Goal: Task Accomplishment & Management: Use online tool/utility

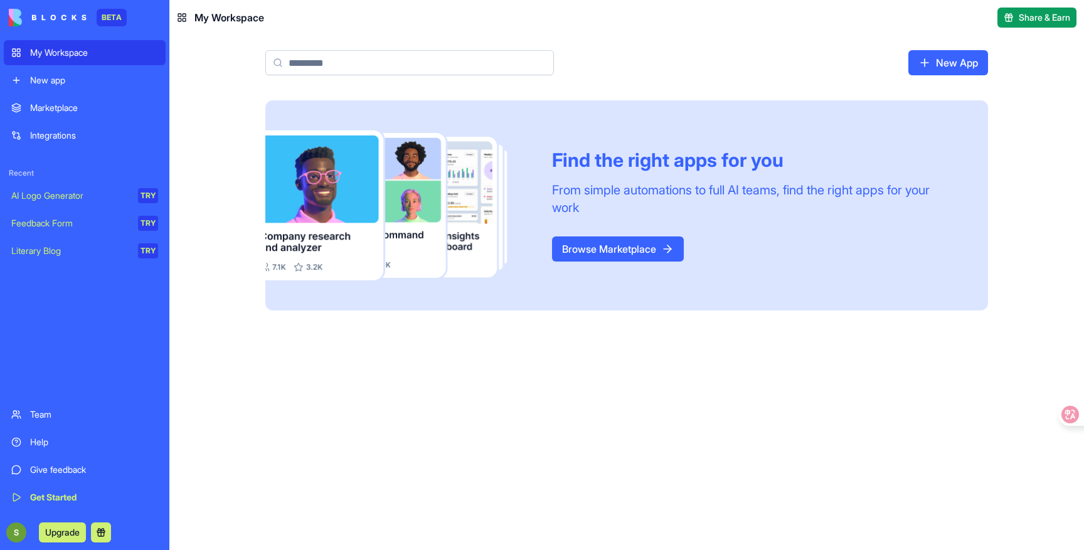
click at [58, 112] on div "Marketplace" at bounding box center [94, 108] width 128 height 13
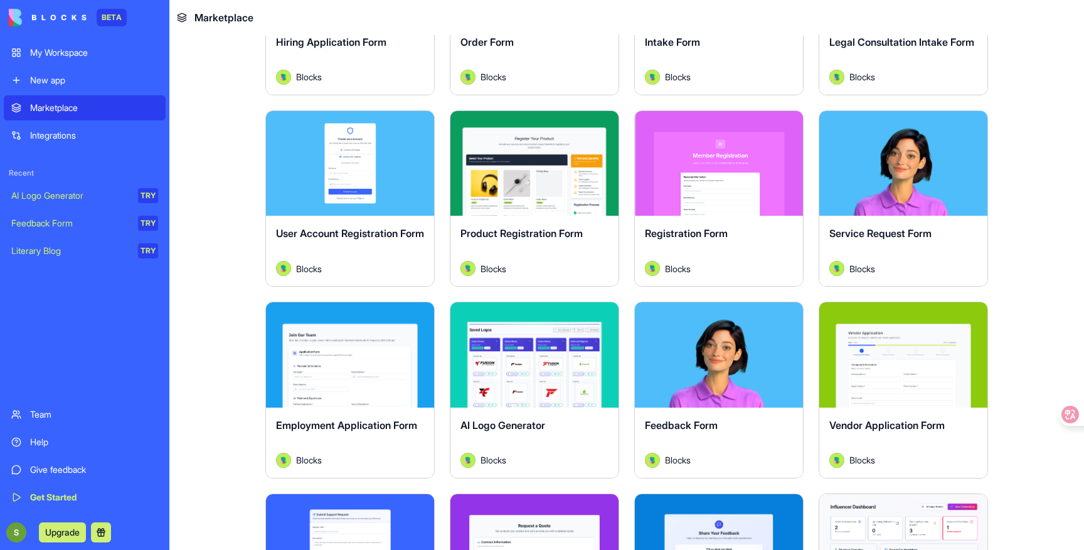
scroll to position [371, 0]
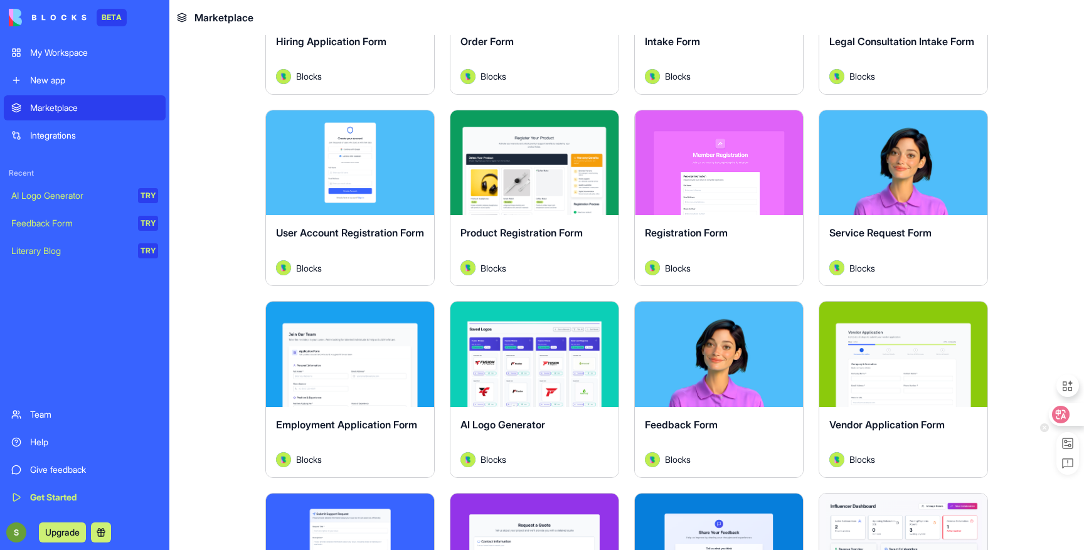
click at [1062, 416] on icon at bounding box center [1061, 415] width 11 height 10
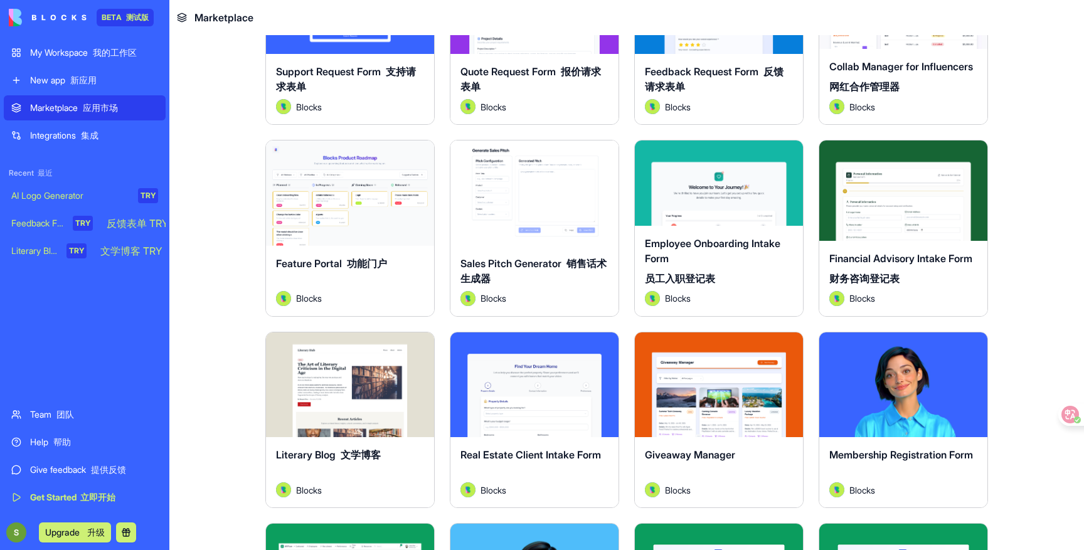
scroll to position [928, 0]
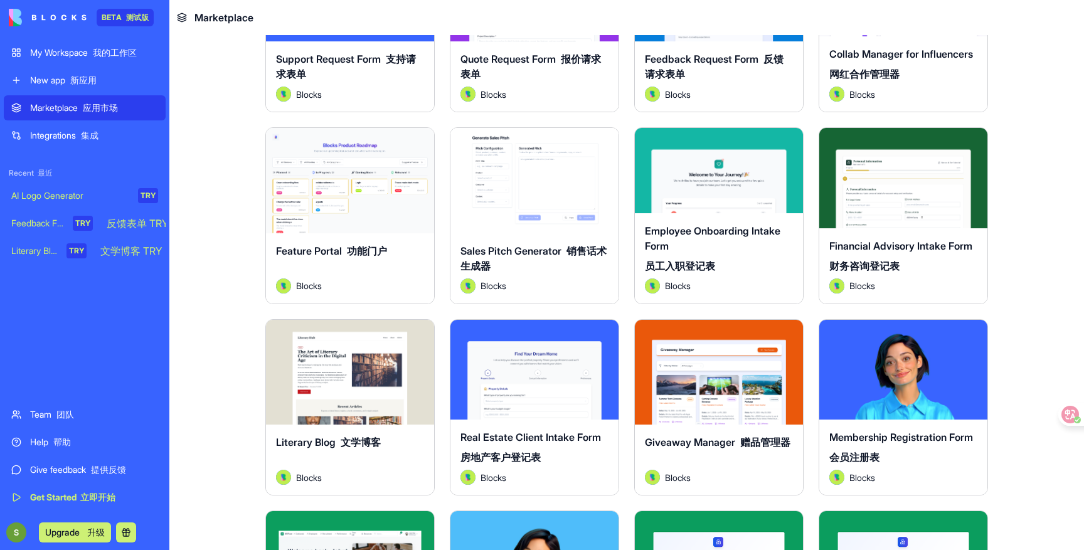
click at [371, 191] on button "Explore 探索" at bounding box center [350, 180] width 124 height 25
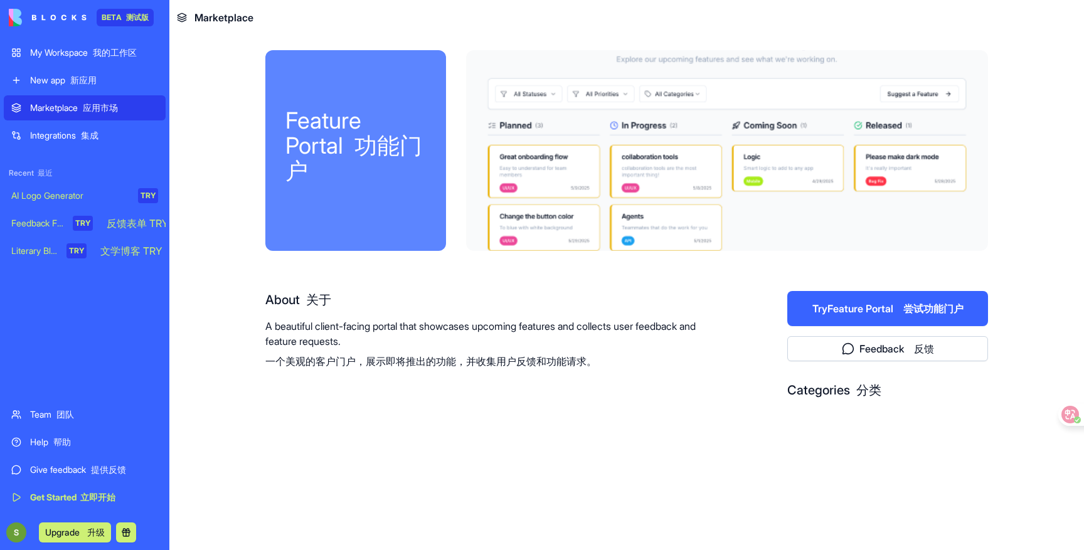
click at [892, 300] on button "Try Feature Portal 尝试功能门户" at bounding box center [887, 308] width 201 height 35
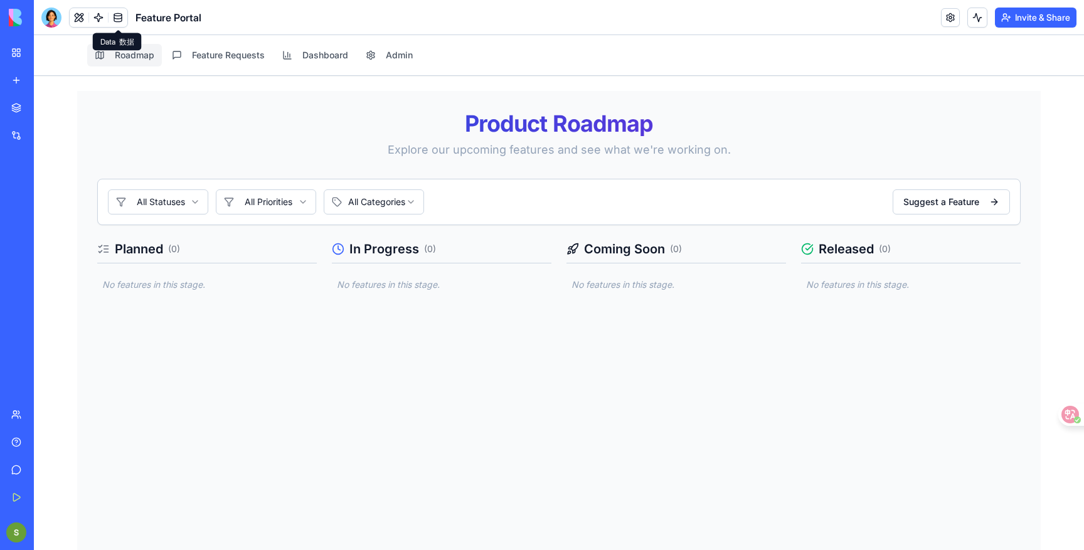
click at [222, 137] on div "Product Roadmap Explore our upcoming features and see what we're working on." at bounding box center [558, 135] width 923 height 48
click at [203, 203] on html "Roadmap Feature Requests Dashboard Admin Product Roadmap Explore our upcoming f…" at bounding box center [559, 320] width 1050 height 571
click at [246, 159] on html "Roadmap Feature Requests Dashboard Admin Product Roadmap Explore our upcoming f…" at bounding box center [559, 320] width 1050 height 571
click at [955, 189] on div "All Statuses All Priorities All Categories Suggest a Feature" at bounding box center [558, 202] width 923 height 46
click at [954, 194] on button "Suggest a Feature" at bounding box center [950, 201] width 117 height 25
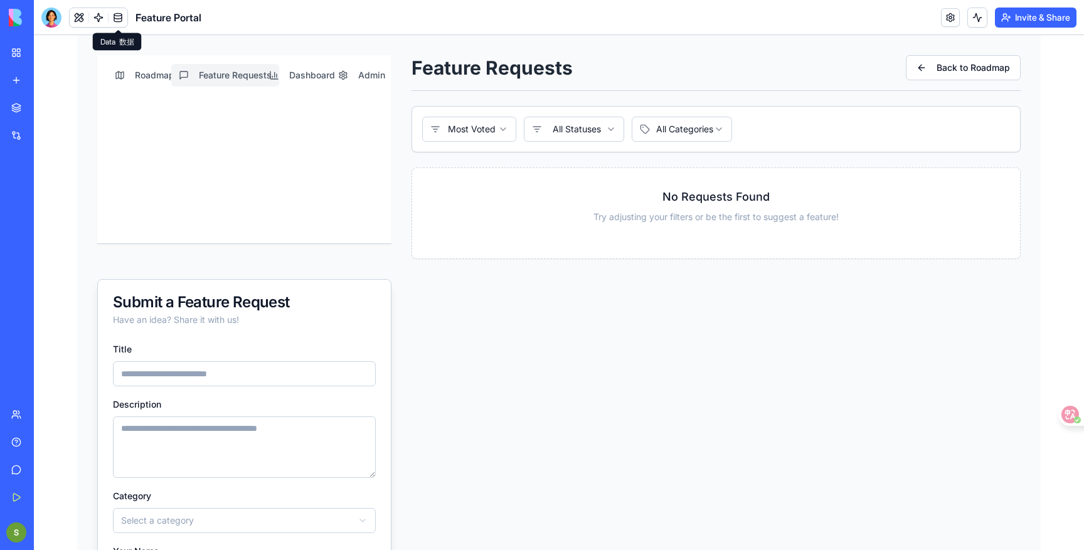
click at [501, 135] on html "**********" at bounding box center [559, 382] width 1050 height 694
click at [537, 131] on html "**********" at bounding box center [559, 382] width 1050 height 694
click at [647, 129] on html "**********" at bounding box center [559, 382] width 1050 height 694
click at [310, 76] on button "Dashboard" at bounding box center [302, 75] width 81 height 23
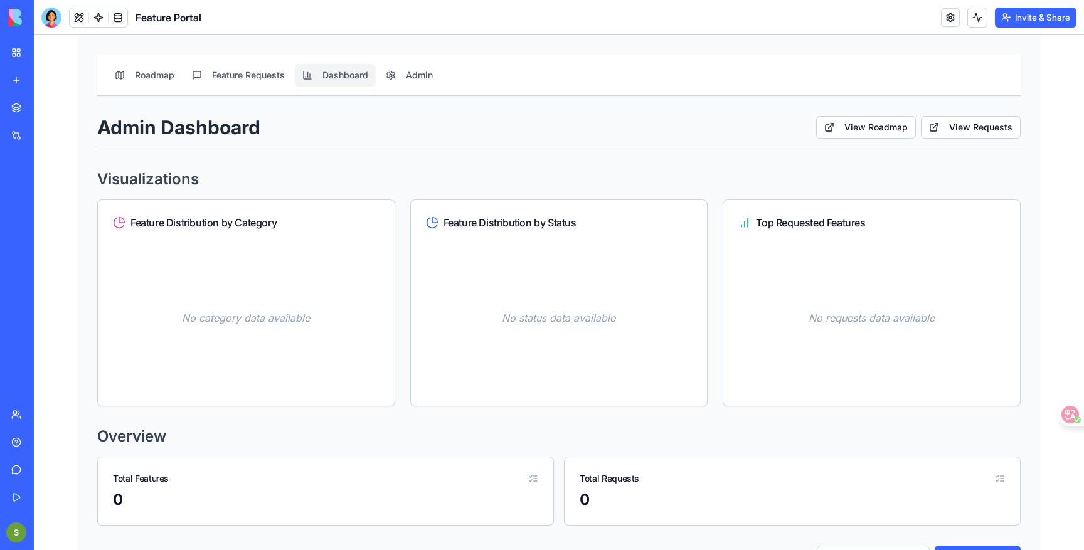
click at [46, 56] on div "My Workspace 我的工作区" at bounding box center [38, 52] width 16 height 13
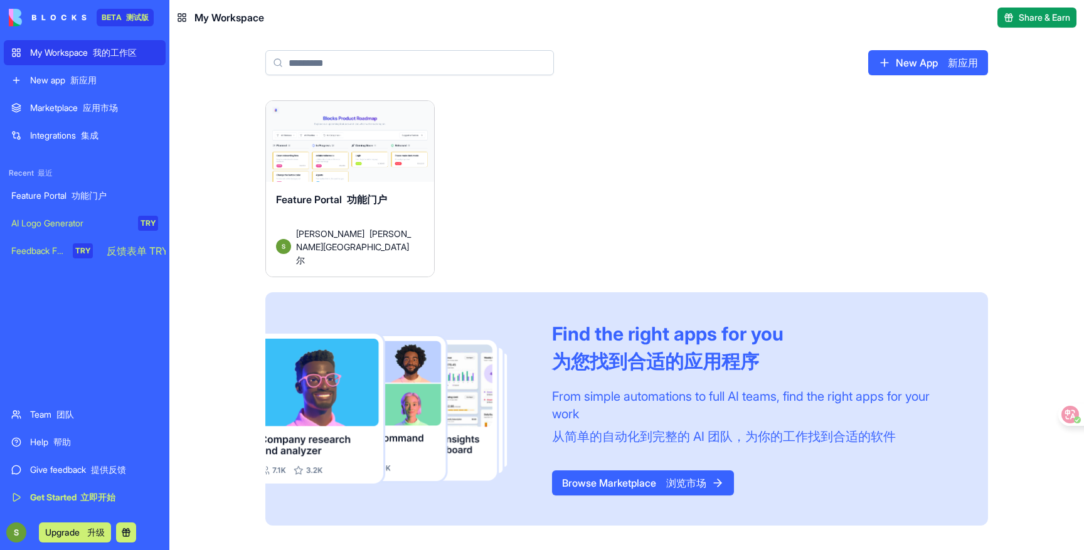
click at [79, 82] on font "新应用" at bounding box center [83, 80] width 26 height 11
